Goal: Complete application form

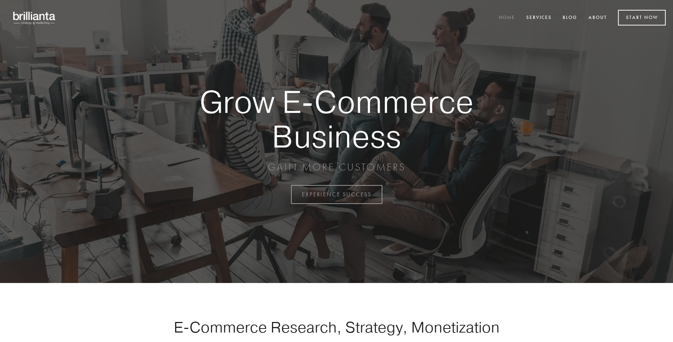
scroll to position [1910, 0]
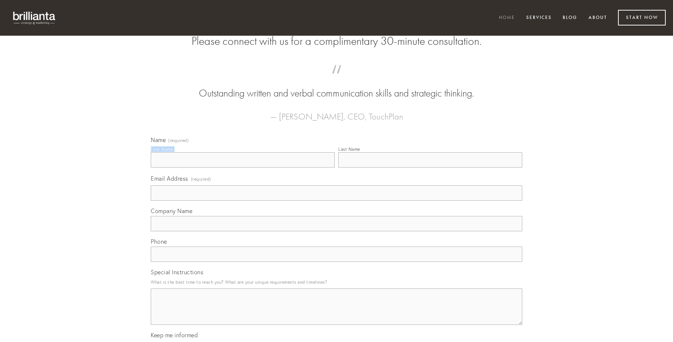
type input "[PERSON_NAME]"
click at [430, 168] on input "Last Name" at bounding box center [431, 159] width 184 height 15
type input "[PERSON_NAME]"
click at [337, 201] on input "Email Address (required)" at bounding box center [337, 192] width 372 height 15
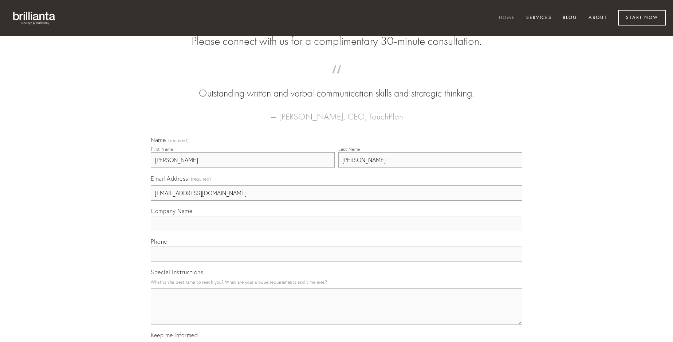
type input "[EMAIL_ADDRESS][DOMAIN_NAME]"
click at [337, 231] on input "Company Name" at bounding box center [337, 223] width 372 height 15
type input "celo"
click at [337, 262] on input "text" at bounding box center [337, 254] width 372 height 15
click at [337, 313] on textarea "Special Instructions" at bounding box center [337, 307] width 372 height 36
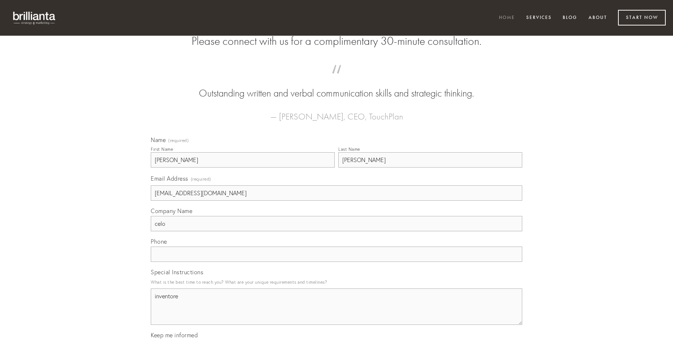
type textarea "inventore"
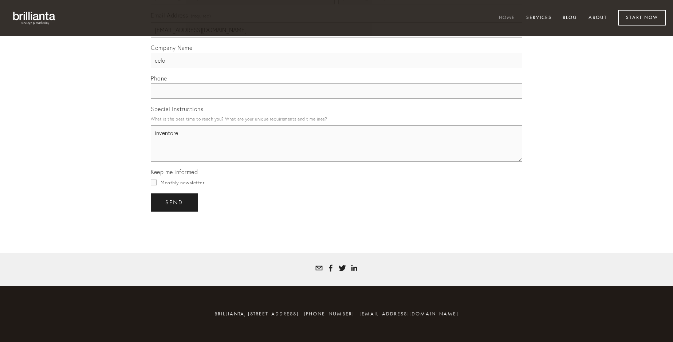
click at [175, 202] on span "send" at bounding box center [174, 202] width 18 height 7
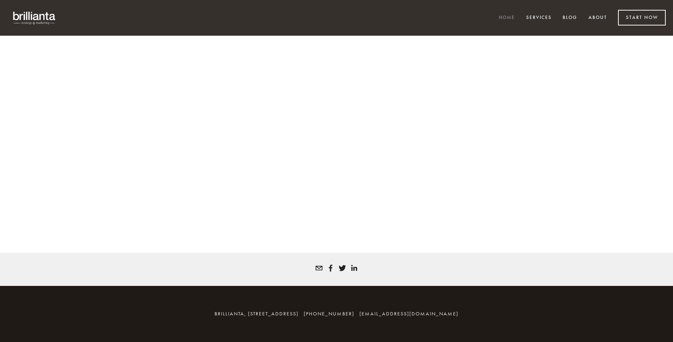
scroll to position [1901, 0]
